Goal: Information Seeking & Learning: Learn about a topic

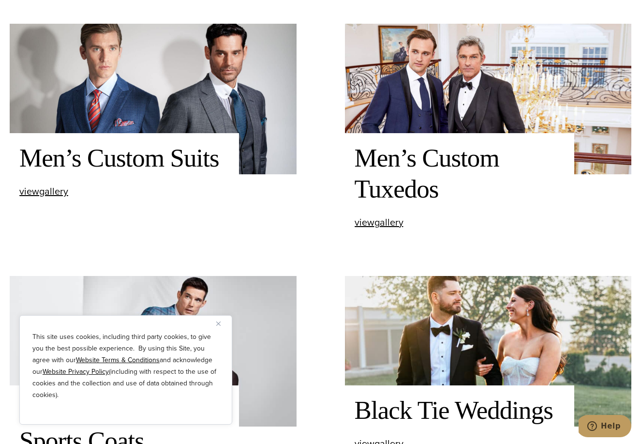
scroll to position [454, 0]
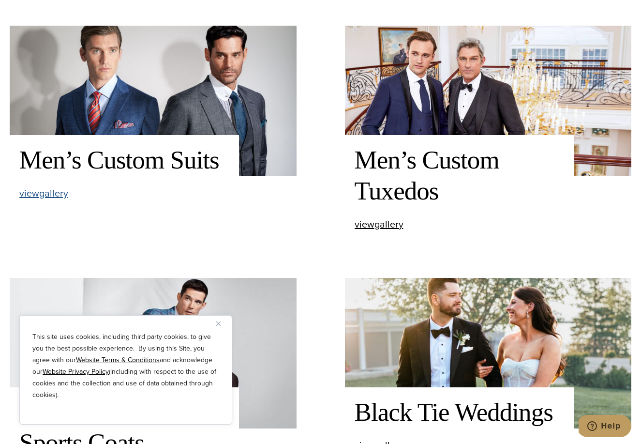
click at [62, 193] on span "view Men’s Custom Suits gallery" at bounding box center [43, 193] width 49 height 15
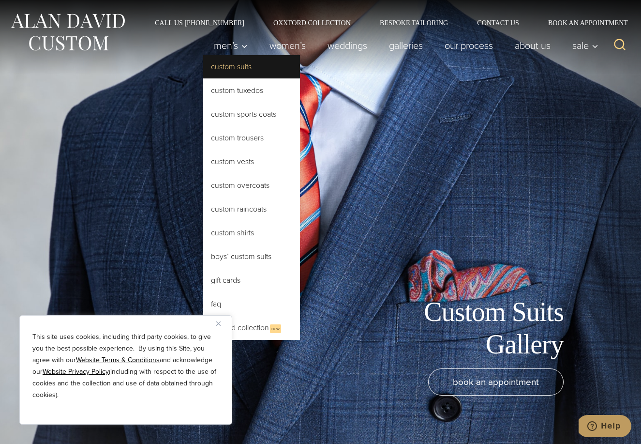
click at [229, 70] on link "Custom Suits" at bounding box center [251, 66] width 97 height 23
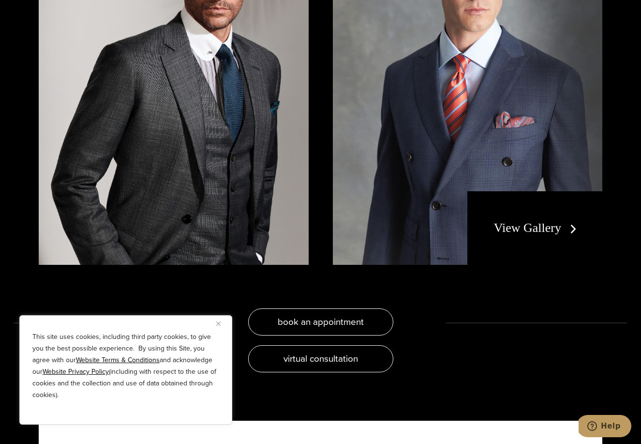
scroll to position [1821, 0]
click at [530, 216] on div "View Gallery" at bounding box center [534, 228] width 135 height 74
click at [530, 221] on link "View Gallery" at bounding box center [537, 228] width 87 height 14
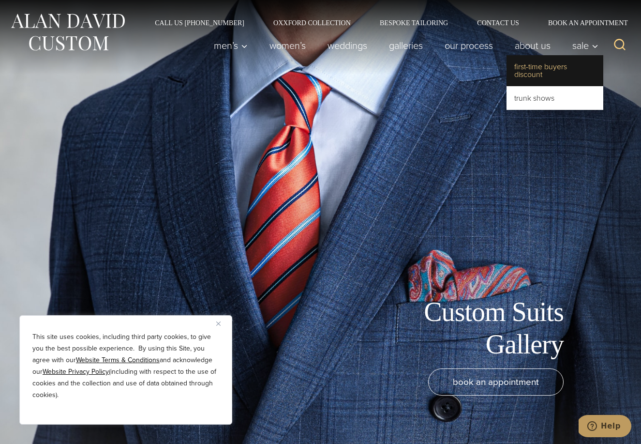
click at [545, 77] on link "First-Time Buyers Discount" at bounding box center [555, 70] width 97 height 31
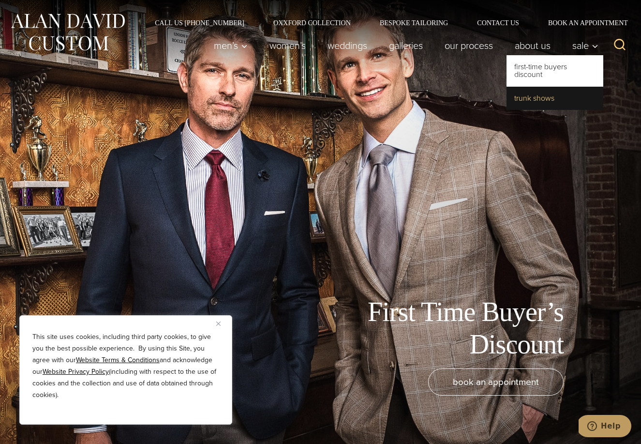
click at [562, 94] on link "Trunk Shows" at bounding box center [555, 98] width 97 height 23
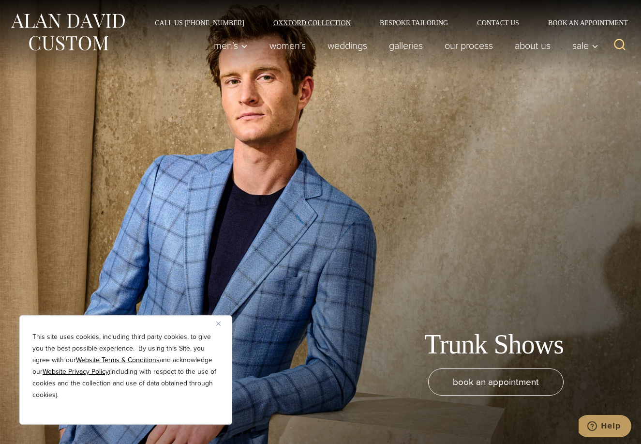
click at [320, 20] on link "Oxxford Collection" at bounding box center [312, 22] width 106 height 7
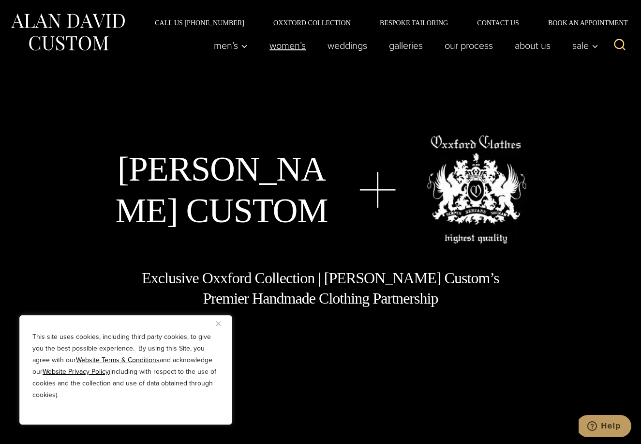
click at [289, 48] on link "Women’s" at bounding box center [288, 45] width 58 height 19
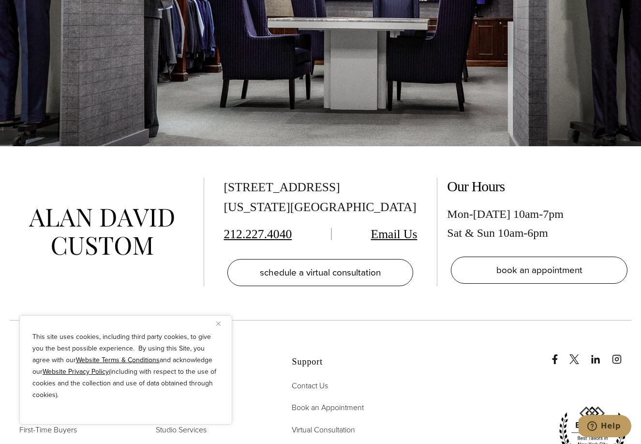
scroll to position [5631, 0]
